Goal: Task Accomplishment & Management: Use online tool/utility

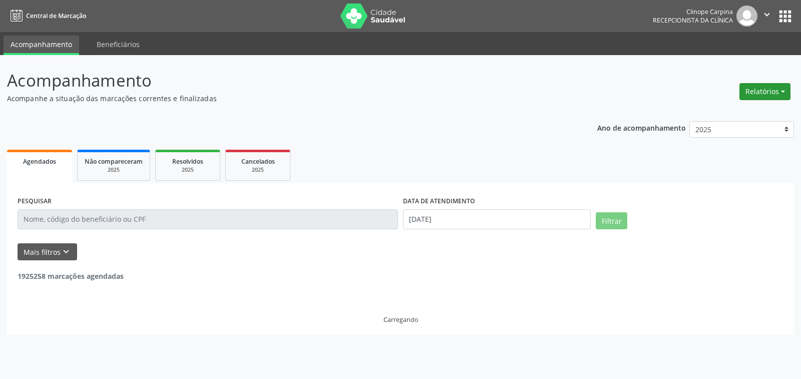
click at [747, 97] on button "Relatórios" at bounding box center [765, 91] width 51 height 17
click at [731, 112] on link "Agendamentos" at bounding box center [737, 113] width 108 height 14
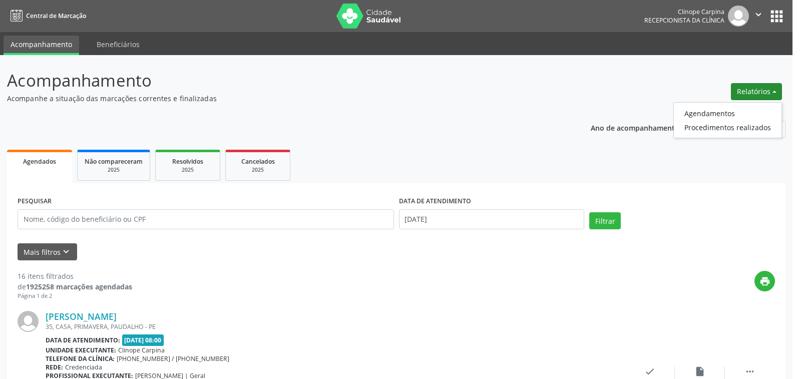
click at [715, 112] on div "Relatório de agendamentos × DATA DE AGENDAMENTO * De ATÉ ESPECIALIDADE [GEOGRAP…" at bounding box center [400, 189] width 801 height 379
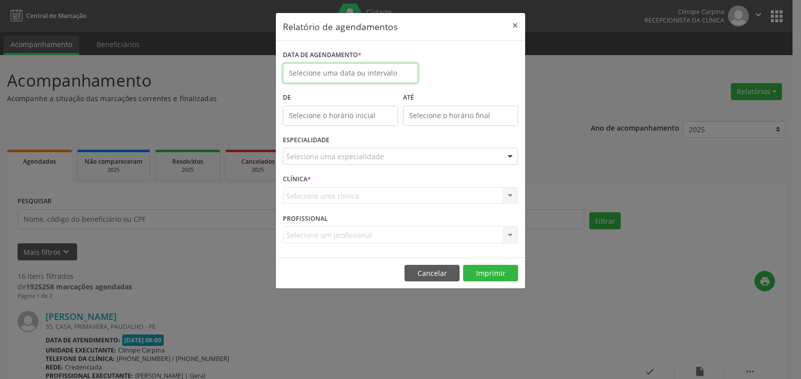
click at [361, 71] on input "text" at bounding box center [350, 73] width 135 height 20
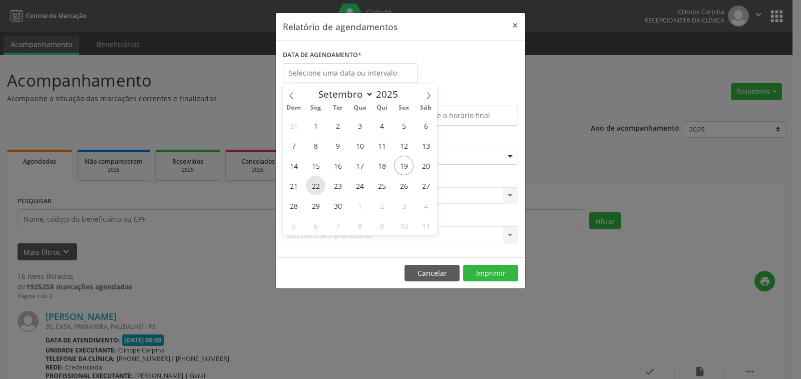
click at [322, 183] on span "22" at bounding box center [316, 186] width 20 height 20
type input "22/09/2025"
click at [322, 183] on span "22" at bounding box center [316, 186] width 20 height 20
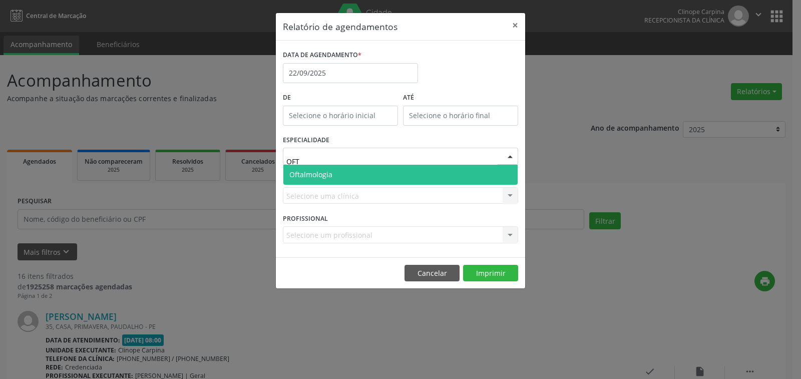
type input "OFTA"
click at [369, 176] on span "Oftalmologia" at bounding box center [400, 175] width 234 height 20
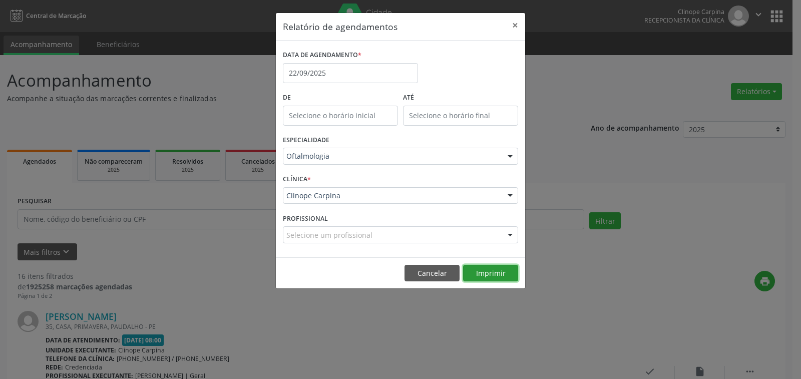
click at [500, 275] on button "Imprimir" at bounding box center [490, 273] width 55 height 17
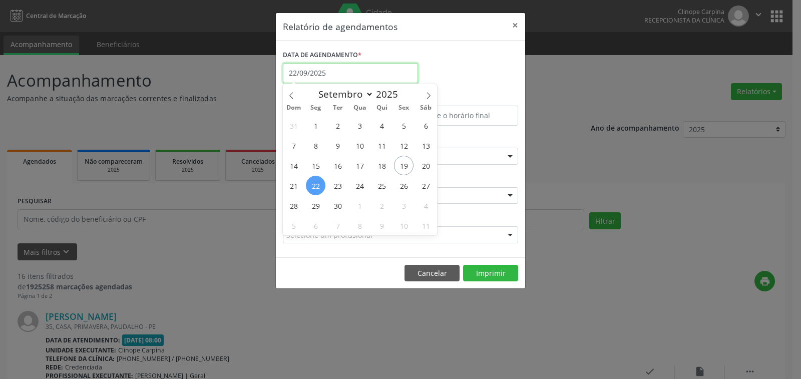
click at [349, 67] on input "22/09/2025" at bounding box center [350, 73] width 135 height 20
click at [336, 187] on span "23" at bounding box center [338, 186] width 20 height 20
type input "23/09/2025"
click at [336, 187] on span "23" at bounding box center [338, 186] width 20 height 20
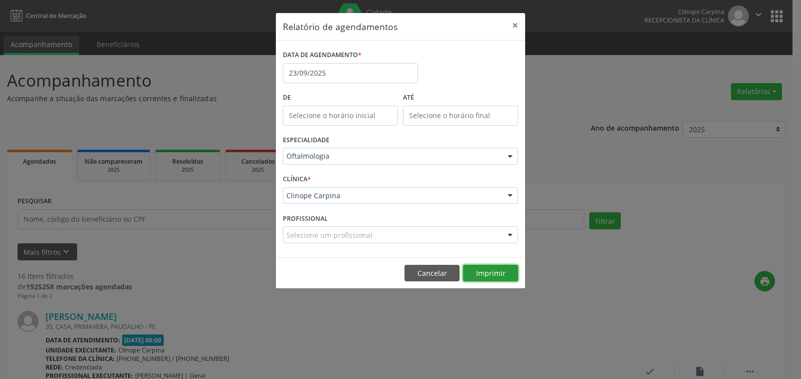
click at [497, 275] on button "Imprimir" at bounding box center [490, 273] width 55 height 17
click at [515, 23] on button "×" at bounding box center [515, 25] width 20 height 25
